Goal: Transaction & Acquisition: Purchase product/service

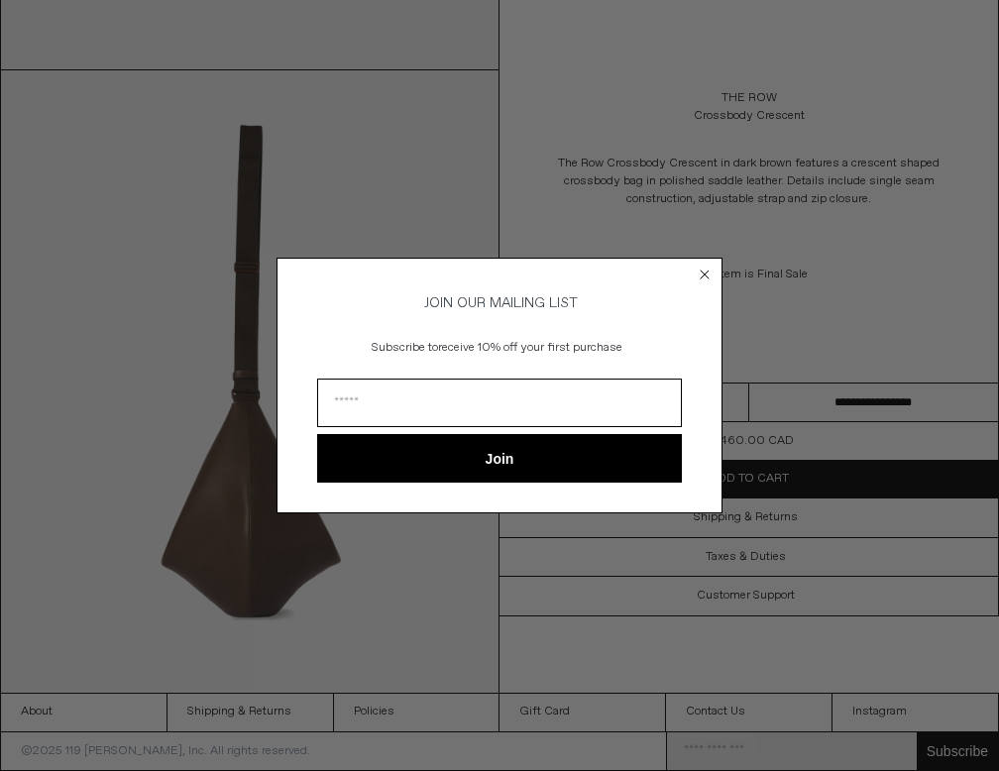
click at [705, 267] on circle "Close dialog" at bounding box center [705, 274] width 19 height 19
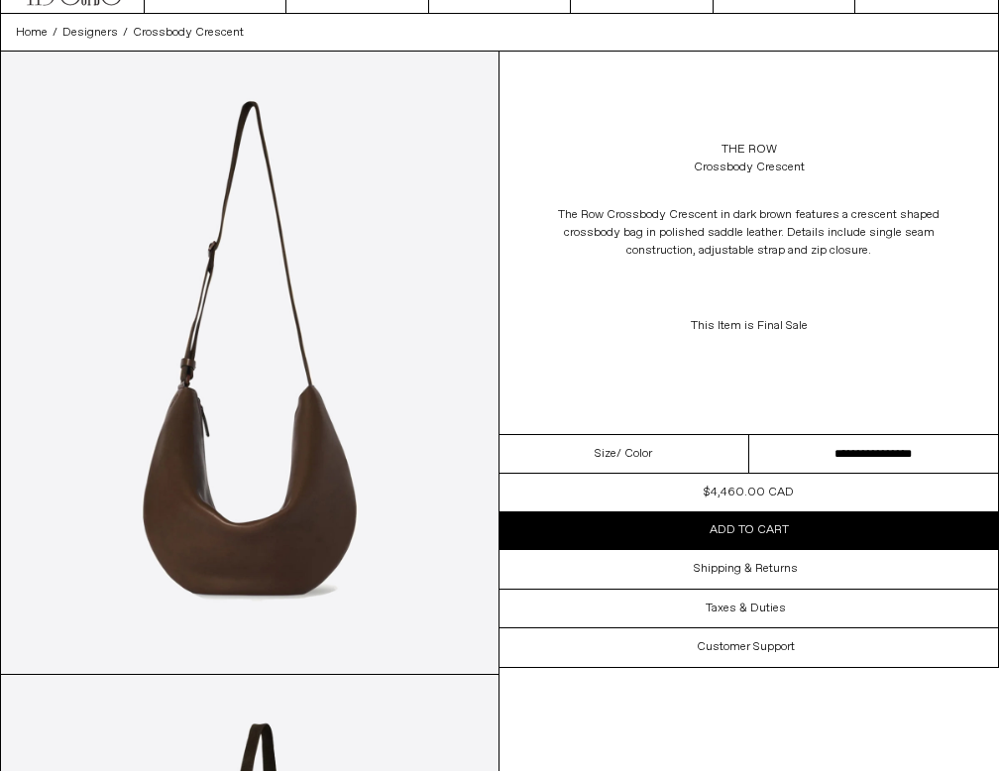
scroll to position [69, 0]
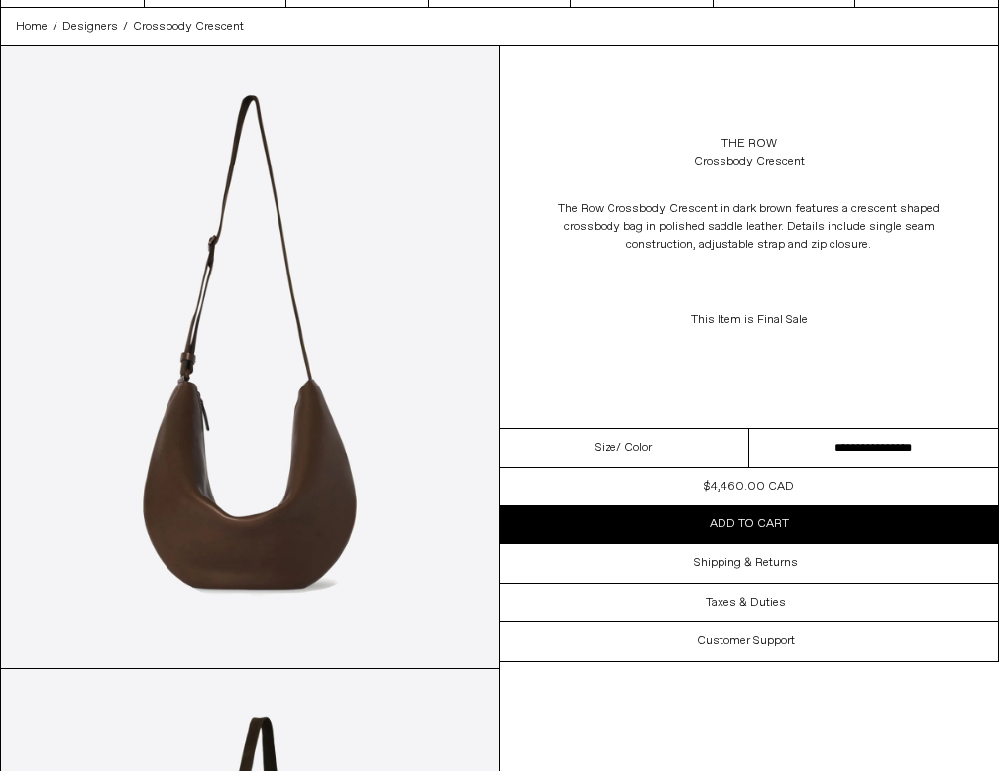
click at [689, 367] on div "The Row Crossbody Crescent The Row Crossbody Crescent in dark brown features a …" at bounding box center [749, 237] width 499 height 383
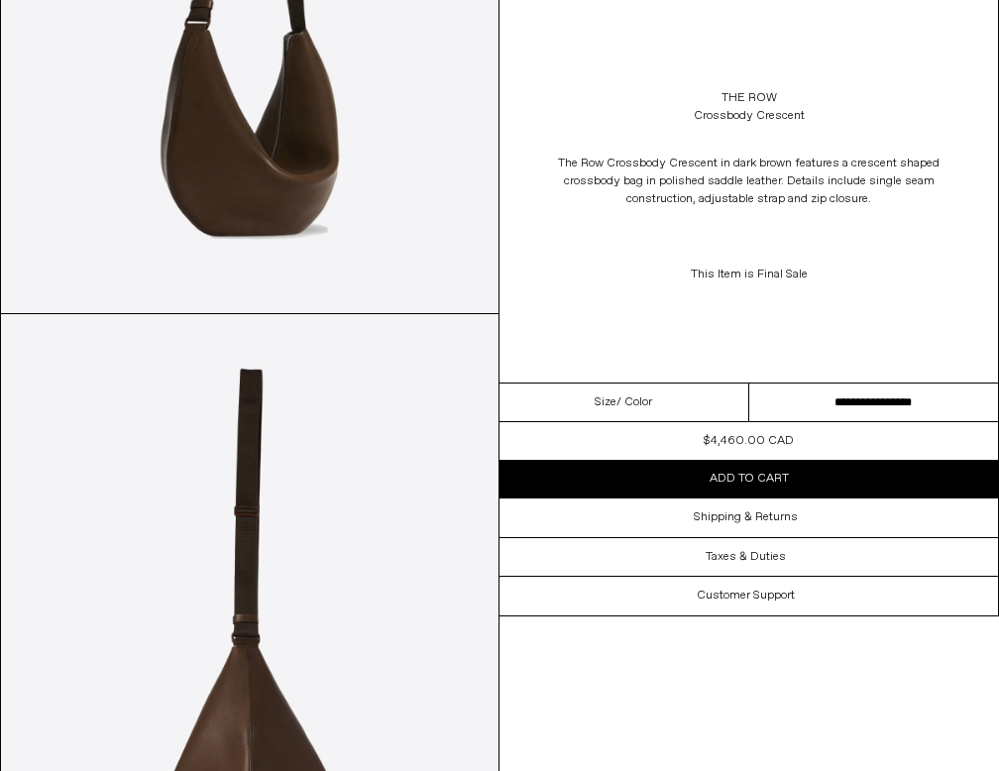
scroll to position [1291, 0]
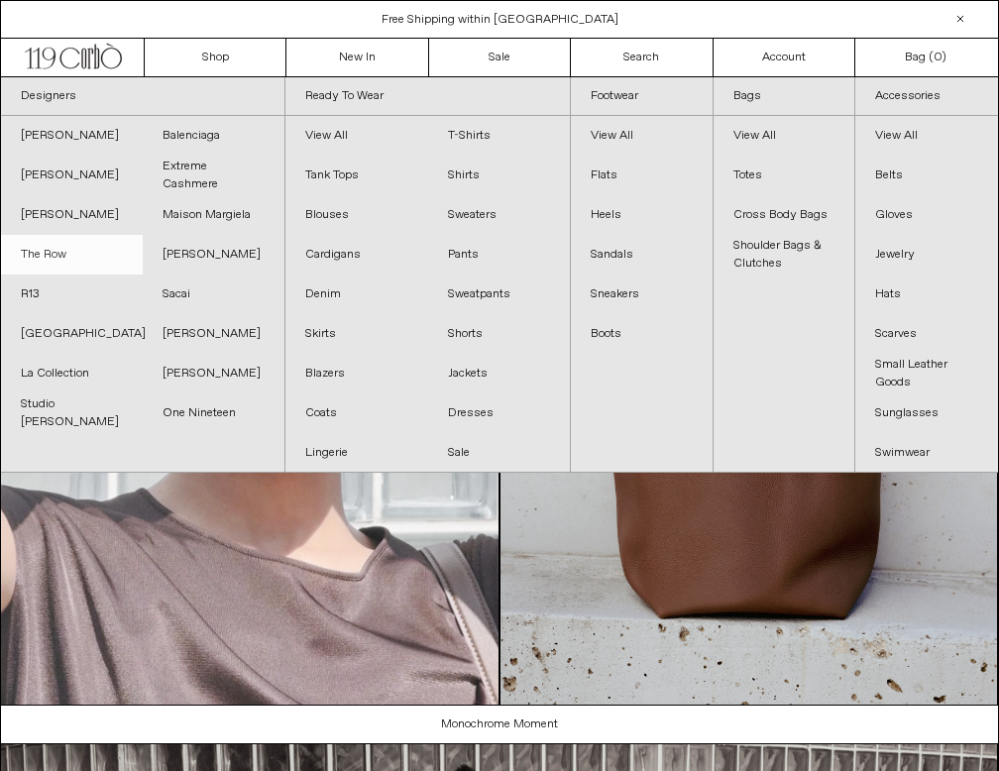
click at [59, 263] on link "The Row" at bounding box center [72, 255] width 142 height 40
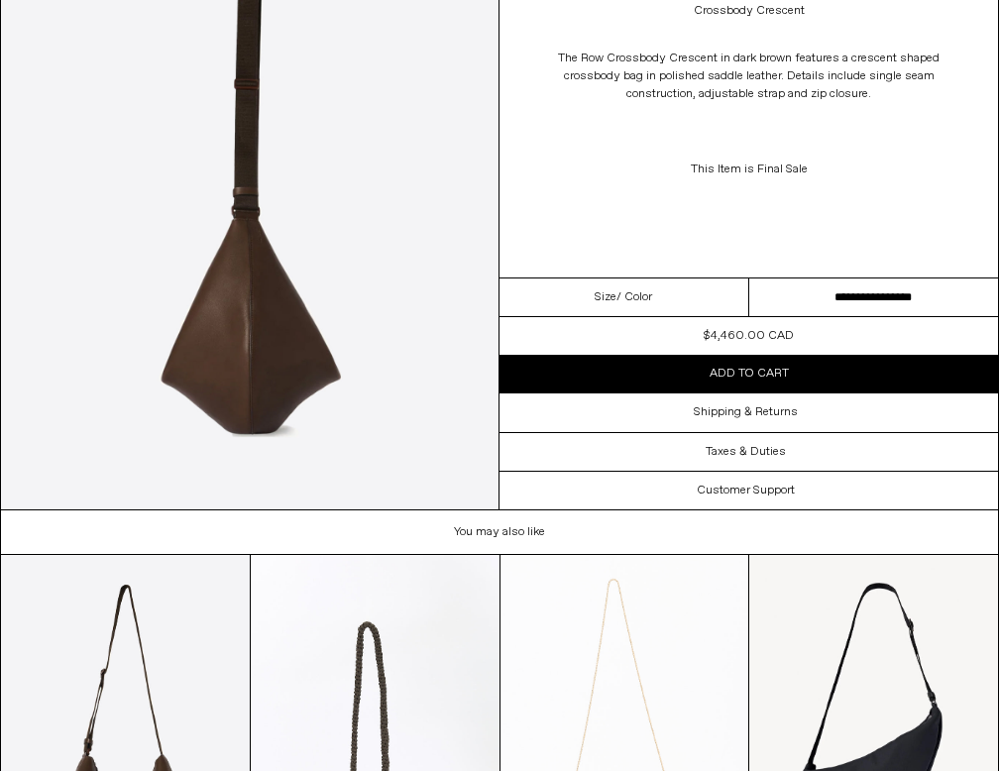
scroll to position [1471, 0]
